Goal: Manage account settings

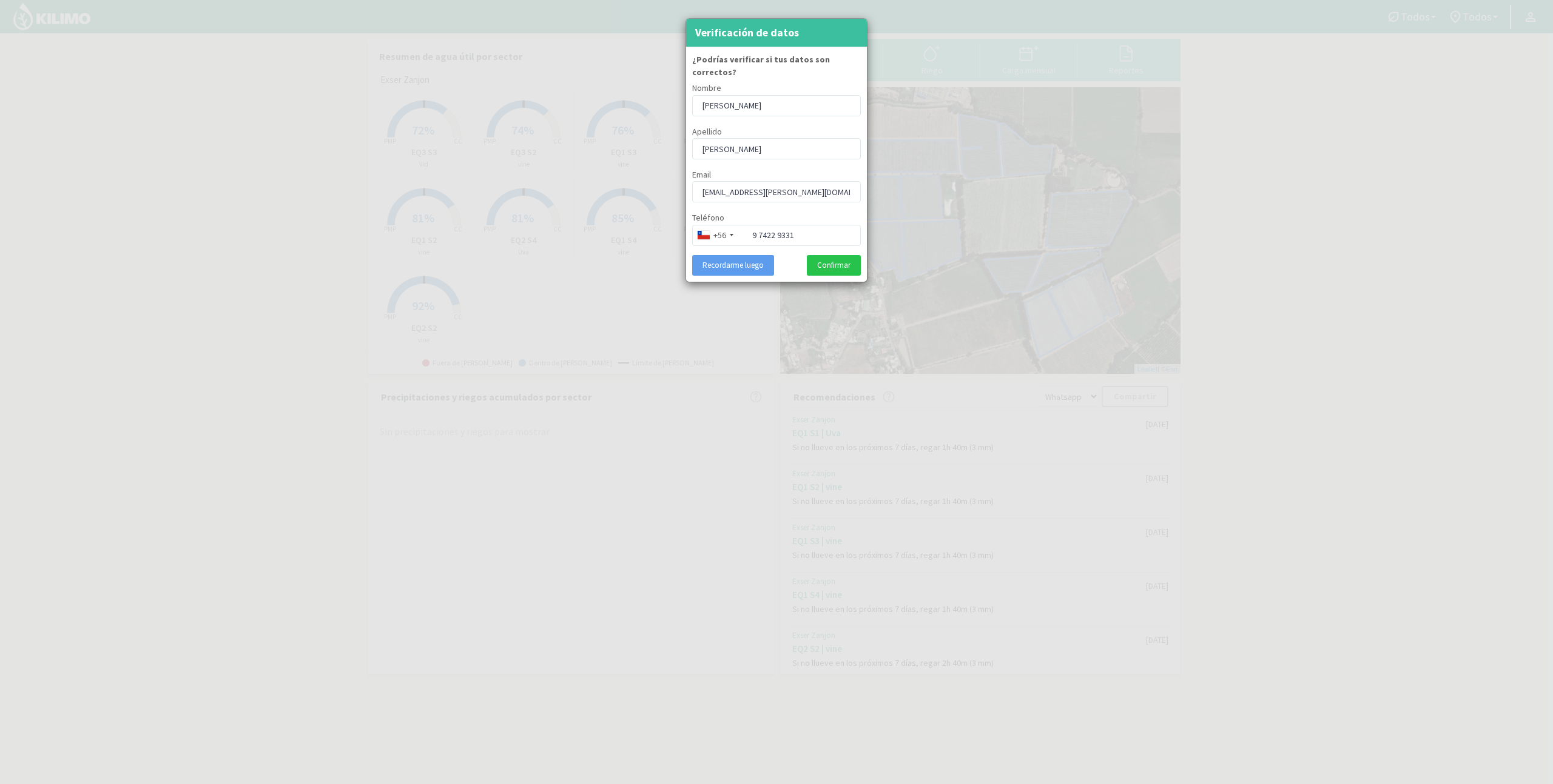
click at [741, 274] on div at bounding box center [776, 392] width 1553 height 784
click at [742, 255] on button "Recordarme luego" at bounding box center [732, 265] width 82 height 21
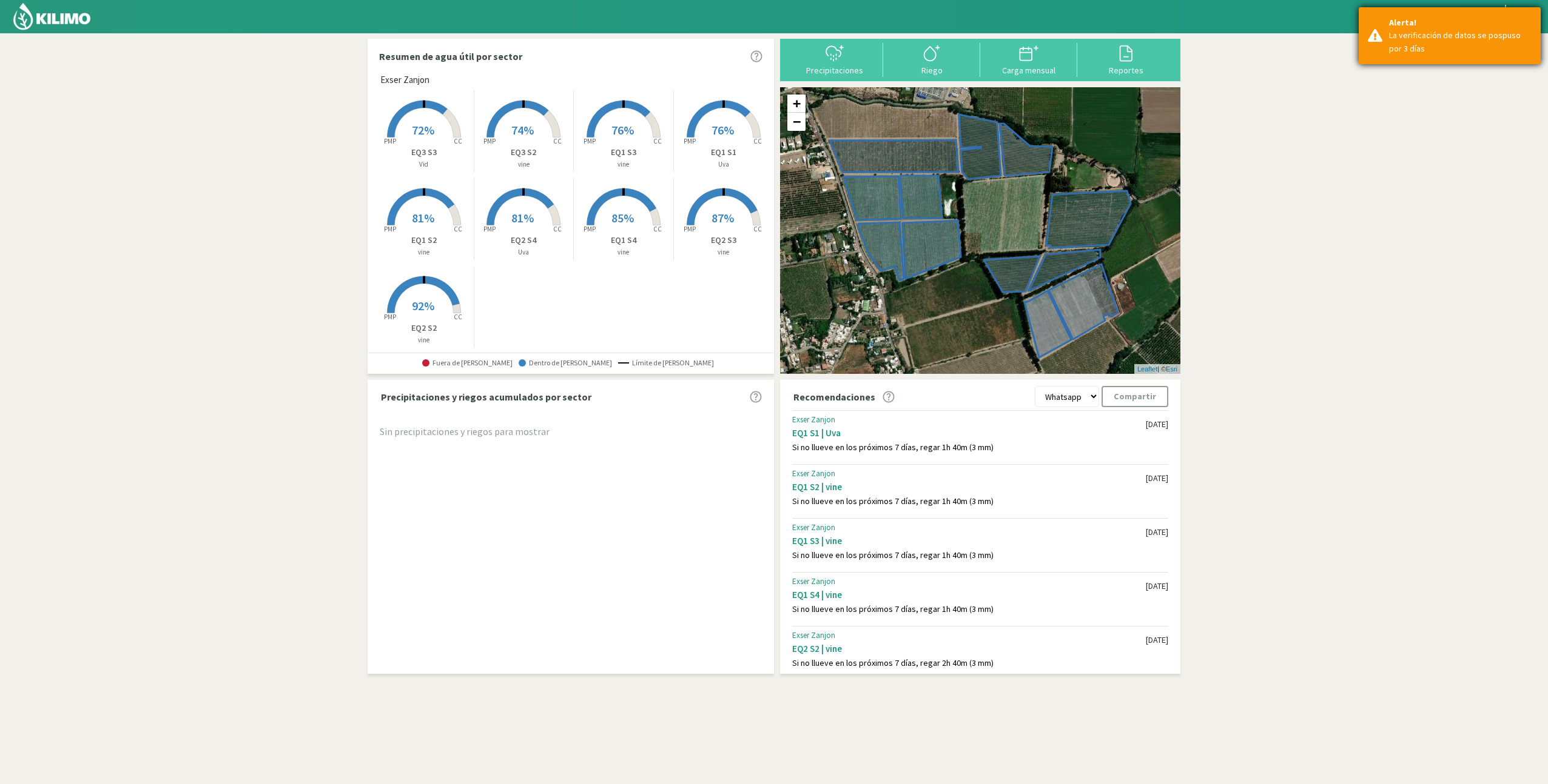
click at [1495, 31] on div "La verificación de datos se pospuso por 3 días" at bounding box center [1460, 42] width 142 height 26
click at [1539, 18] on div "Todos Todos vine Vid Uva Todos Todos Exser Zanjon Todos Todos" at bounding box center [1456, 17] width 182 height 25
click at [1532, 19] on icon at bounding box center [1525, 17] width 15 height 15
click at [1511, 38] on link "Perfil" at bounding box center [1490, 44] width 96 height 25
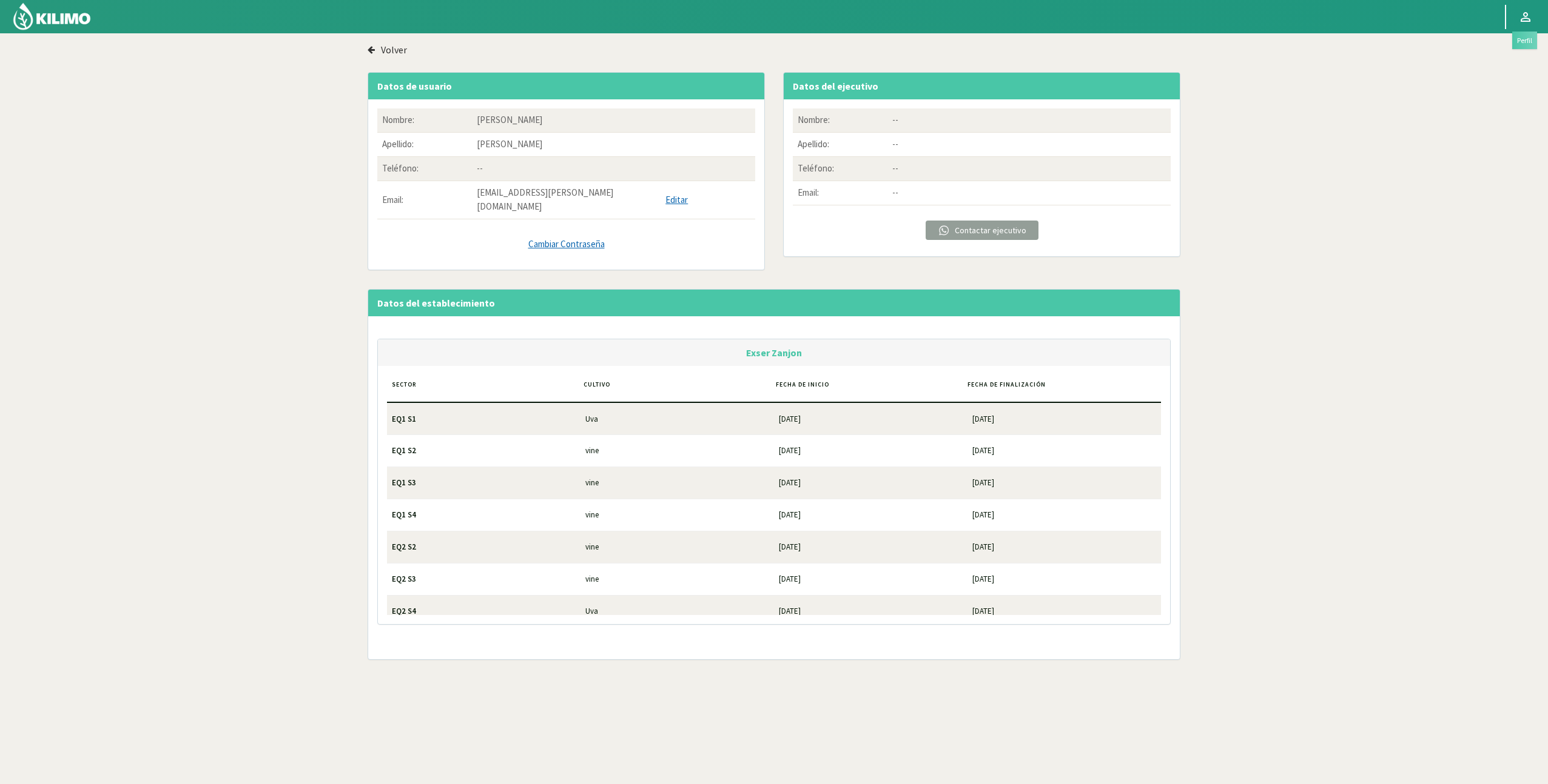
click at [1524, 22] on icon at bounding box center [1525, 17] width 10 height 10
click at [1496, 64] on link "Salir" at bounding box center [1490, 69] width 96 height 25
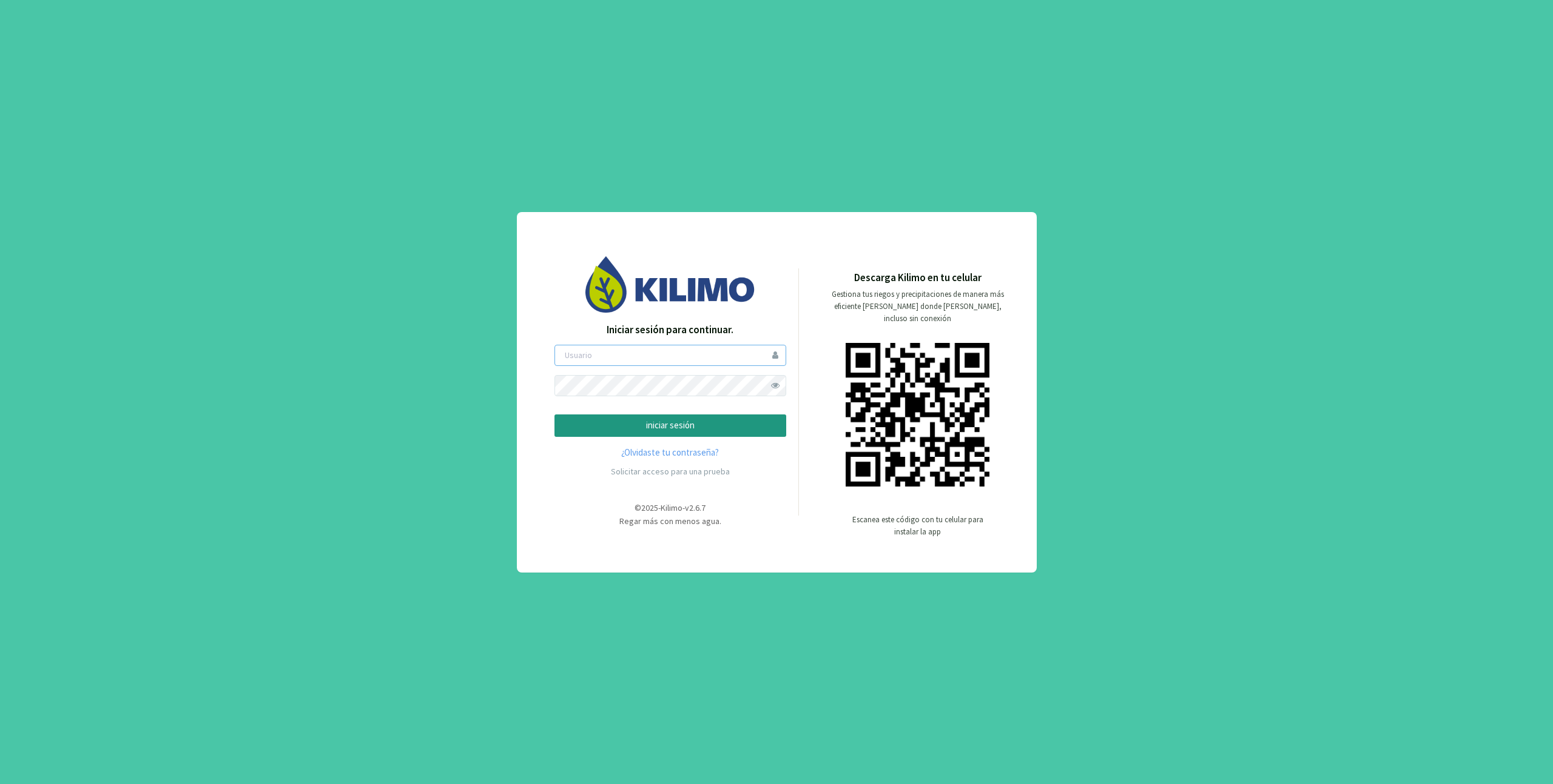
click at [663, 356] on input "email" at bounding box center [670, 356] width 232 height 22
